Goal: Information Seeking & Learning: Learn about a topic

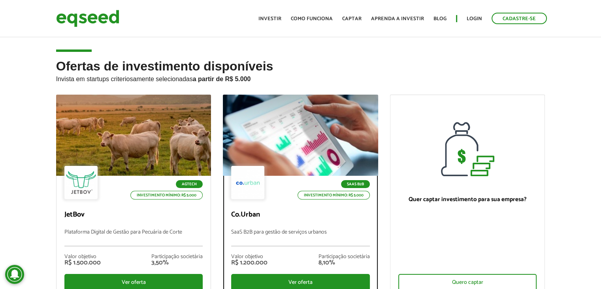
click at [269, 201] on div "SaaS B2B Investimento mínimo: R$ 5.000 Co.Urban SaaS B2B para gestão de serviço…" at bounding box center [300, 236] width 155 height 120
